Goal: Check status: Check status

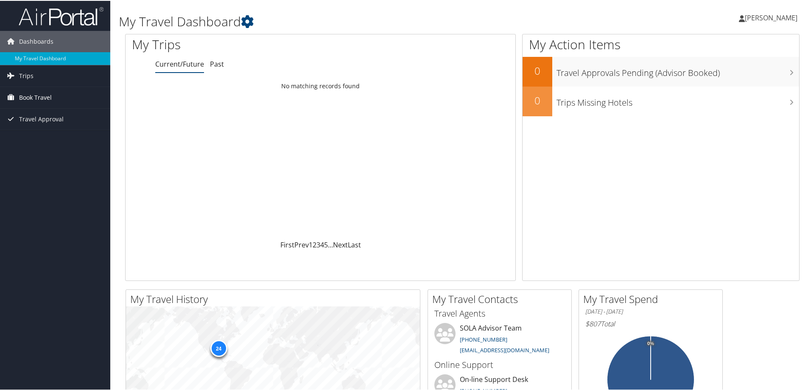
click at [25, 98] on span "Book Travel" at bounding box center [35, 96] width 33 height 21
click at [70, 126] on link "Book/Manage Online Trips" at bounding box center [55, 126] width 110 height 13
click at [61, 129] on link "Book/Manage Online Trips" at bounding box center [55, 126] width 110 height 13
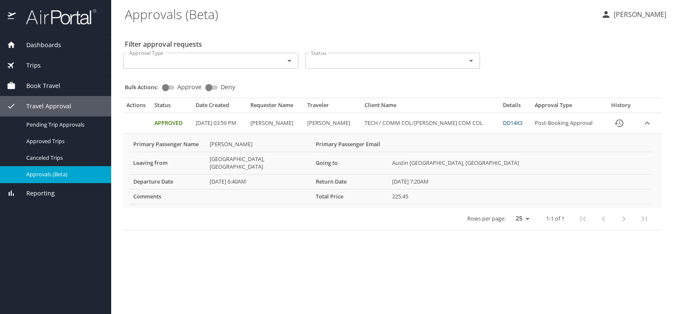
click at [648, 123] on icon "expand row" at bounding box center [646, 122] width 5 height 3
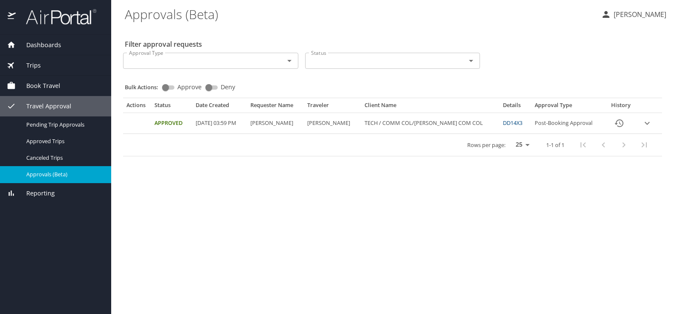
click at [648, 123] on icon "expand row" at bounding box center [647, 123] width 10 height 10
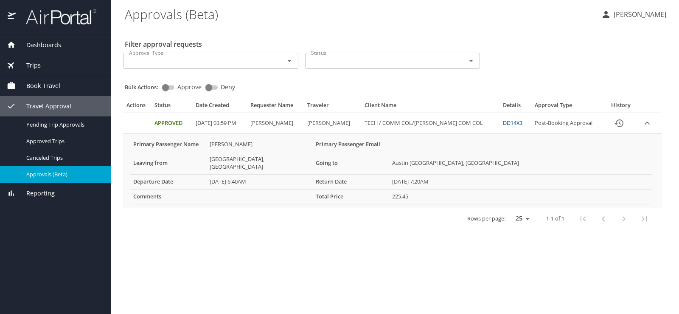
click at [302, 147] on Joseph-Poche "Reggie Joseph Poche" at bounding box center [259, 144] width 106 height 14
click at [648, 123] on icon "expand row" at bounding box center [647, 123] width 10 height 10
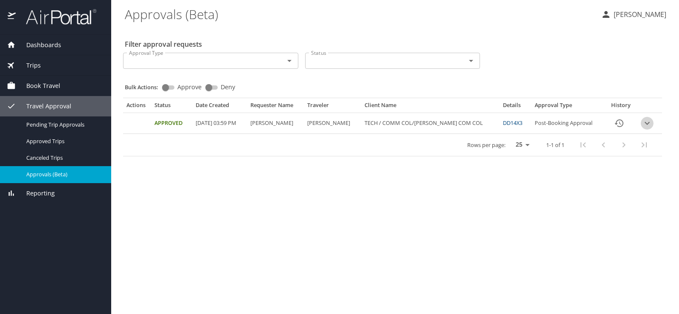
click at [647, 123] on icon "expand row" at bounding box center [646, 123] width 5 height 3
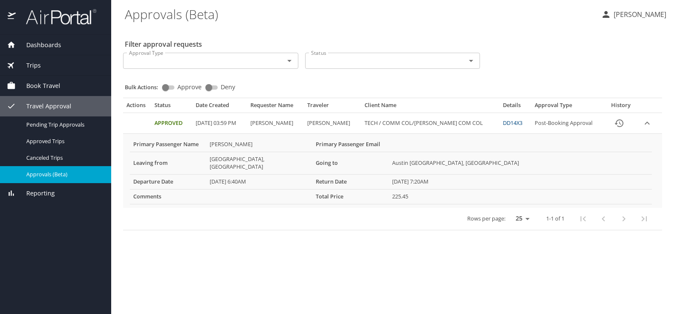
click at [163, 123] on td "Approved" at bounding box center [171, 123] width 41 height 21
click at [247, 123] on PM "09/10/2025, 03:59 PM" at bounding box center [219, 123] width 55 height 21
click at [338, 120] on td "Reggie Joseph Poche" at bounding box center [332, 123] width 57 height 21
click at [461, 123] on COL "TECH / COMM COL/ELAINE P NUNEZ COM COL" at bounding box center [430, 123] width 138 height 21
click at [50, 175] on span "Approvals (Beta)" at bounding box center [63, 174] width 75 height 8
